Goal: Task Accomplishment & Management: Manage account settings

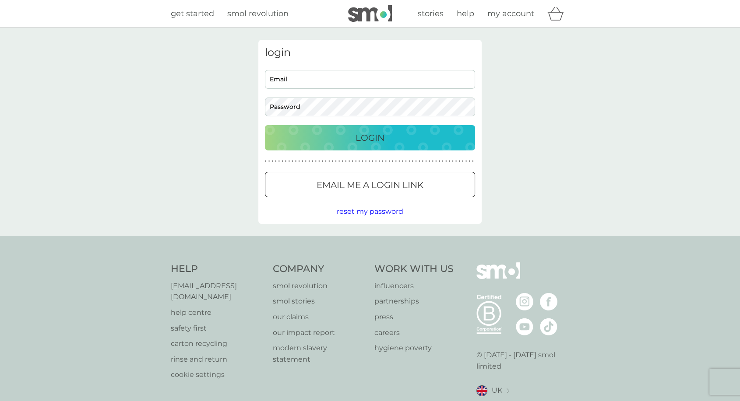
type input "[EMAIL_ADDRESS][DOMAIN_NAME]"
click at [326, 137] on div "Login" at bounding box center [370, 138] width 193 height 14
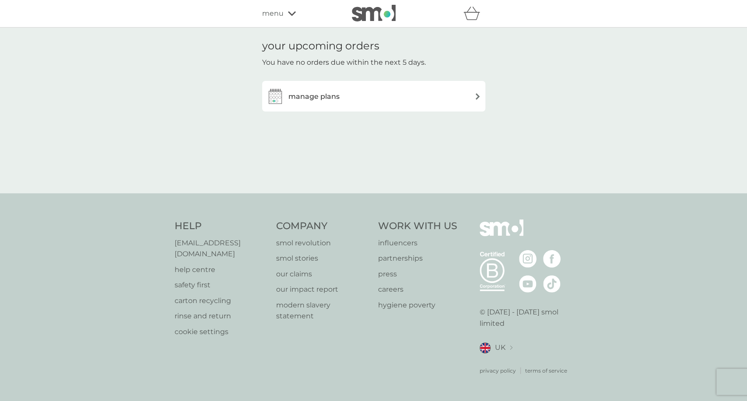
click at [335, 97] on h3 "manage plans" at bounding box center [313, 96] width 51 height 11
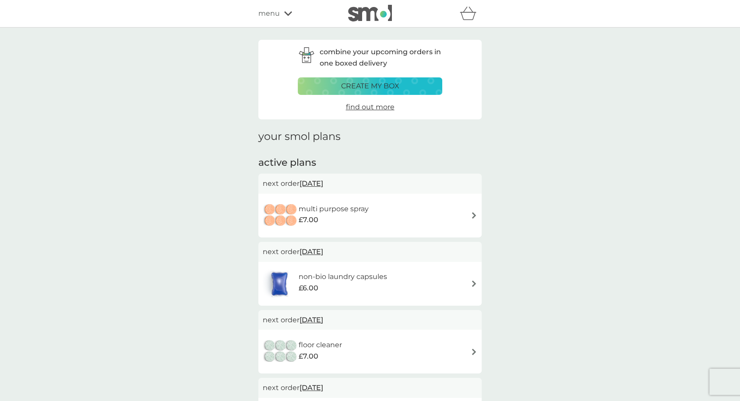
click at [289, 16] on icon at bounding box center [288, 13] width 8 height 5
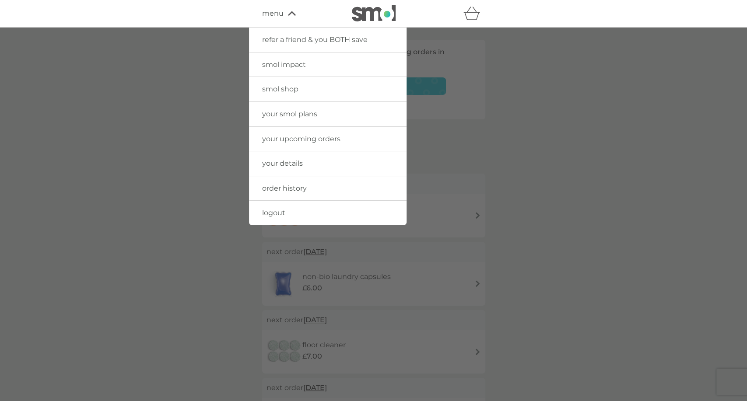
click at [292, 88] on span "smol shop" at bounding box center [280, 89] width 36 height 8
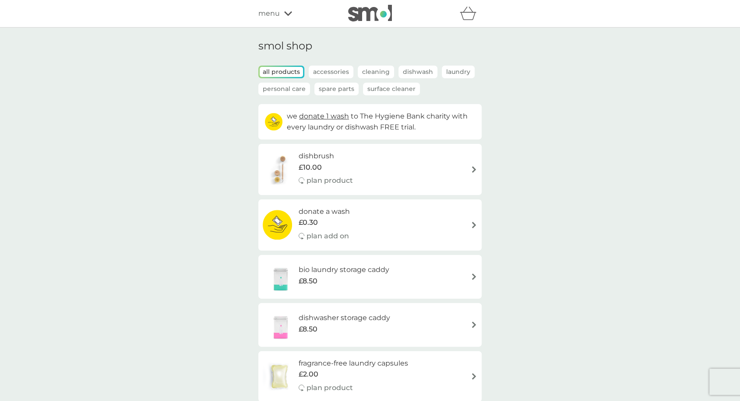
click at [278, 11] on span "menu" at bounding box center [268, 13] width 21 height 11
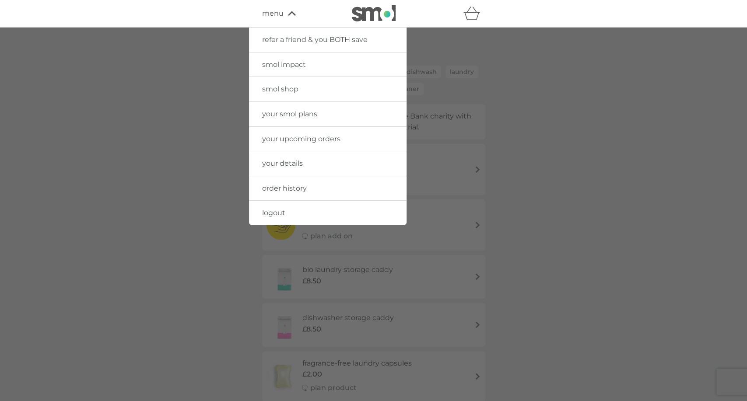
click at [284, 140] on span "your upcoming orders" at bounding box center [301, 139] width 78 height 8
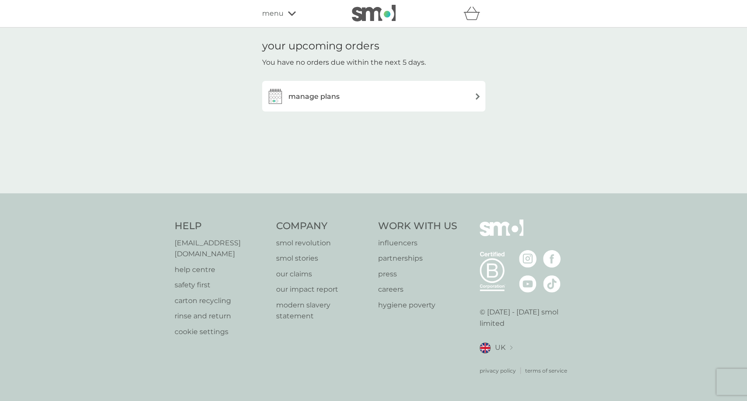
click at [457, 95] on div "manage plans" at bounding box center [374, 97] width 214 height 18
